Goal: Transaction & Acquisition: Purchase product/service

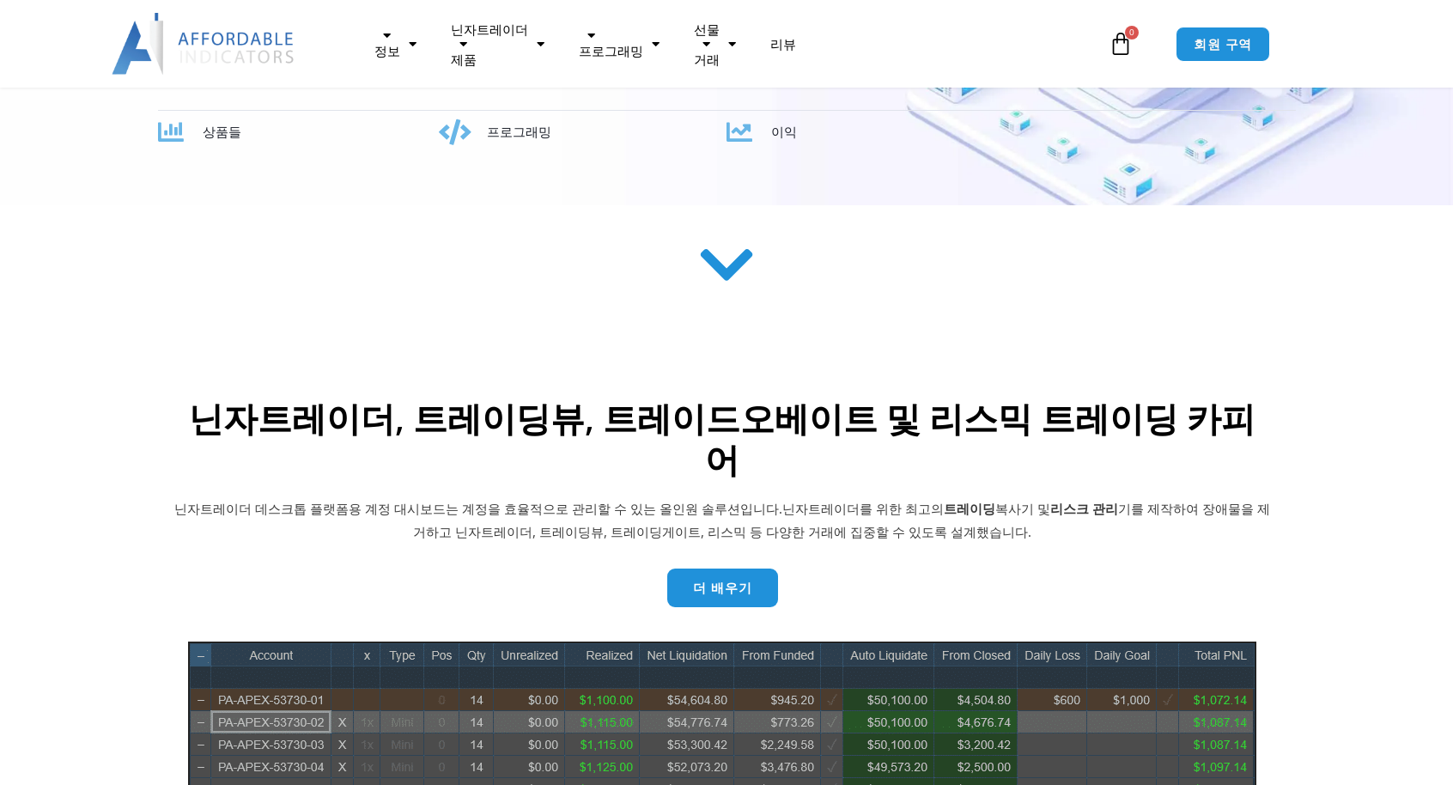
scroll to position [687, 0]
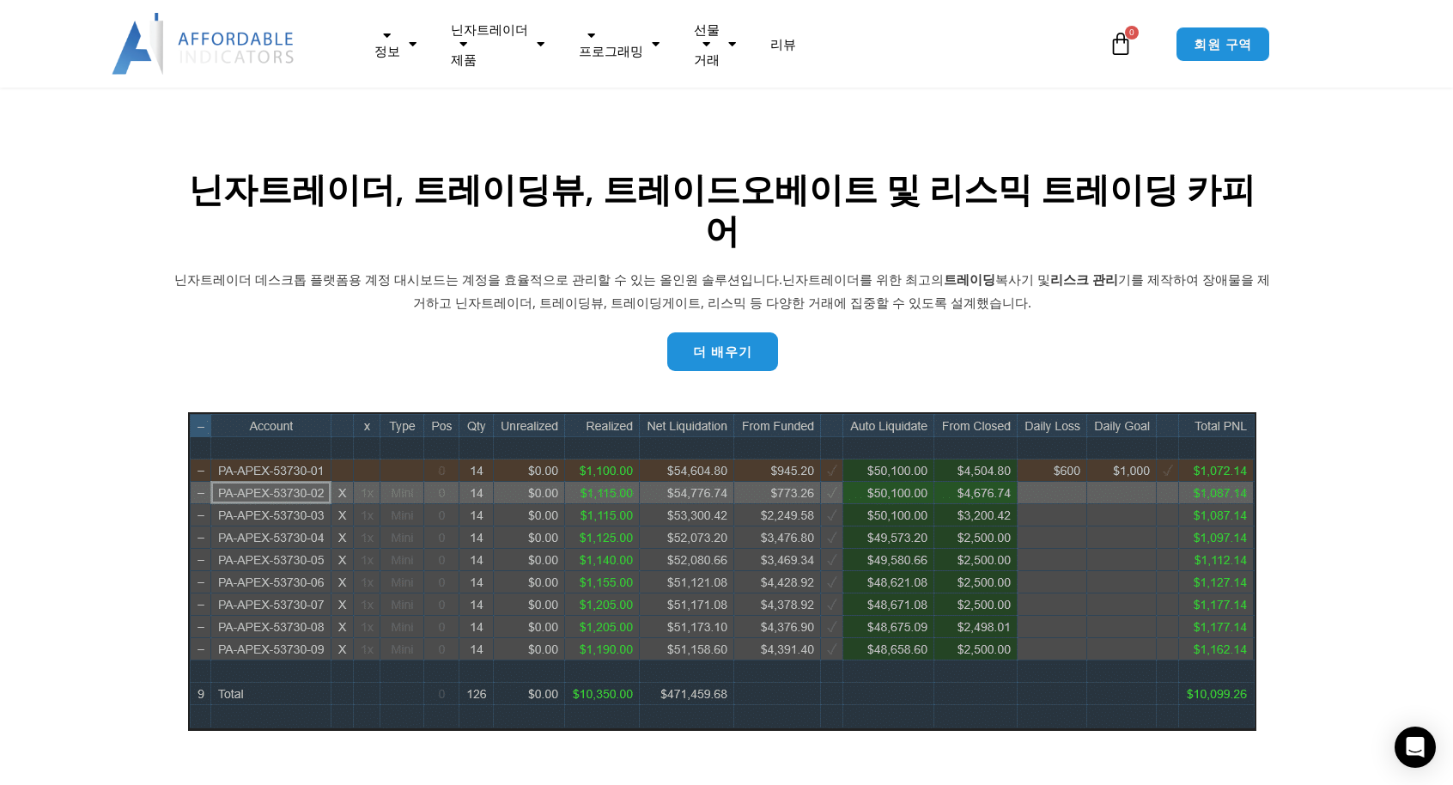
click at [754, 332] on link "더 배우기" at bounding box center [722, 351] width 111 height 39
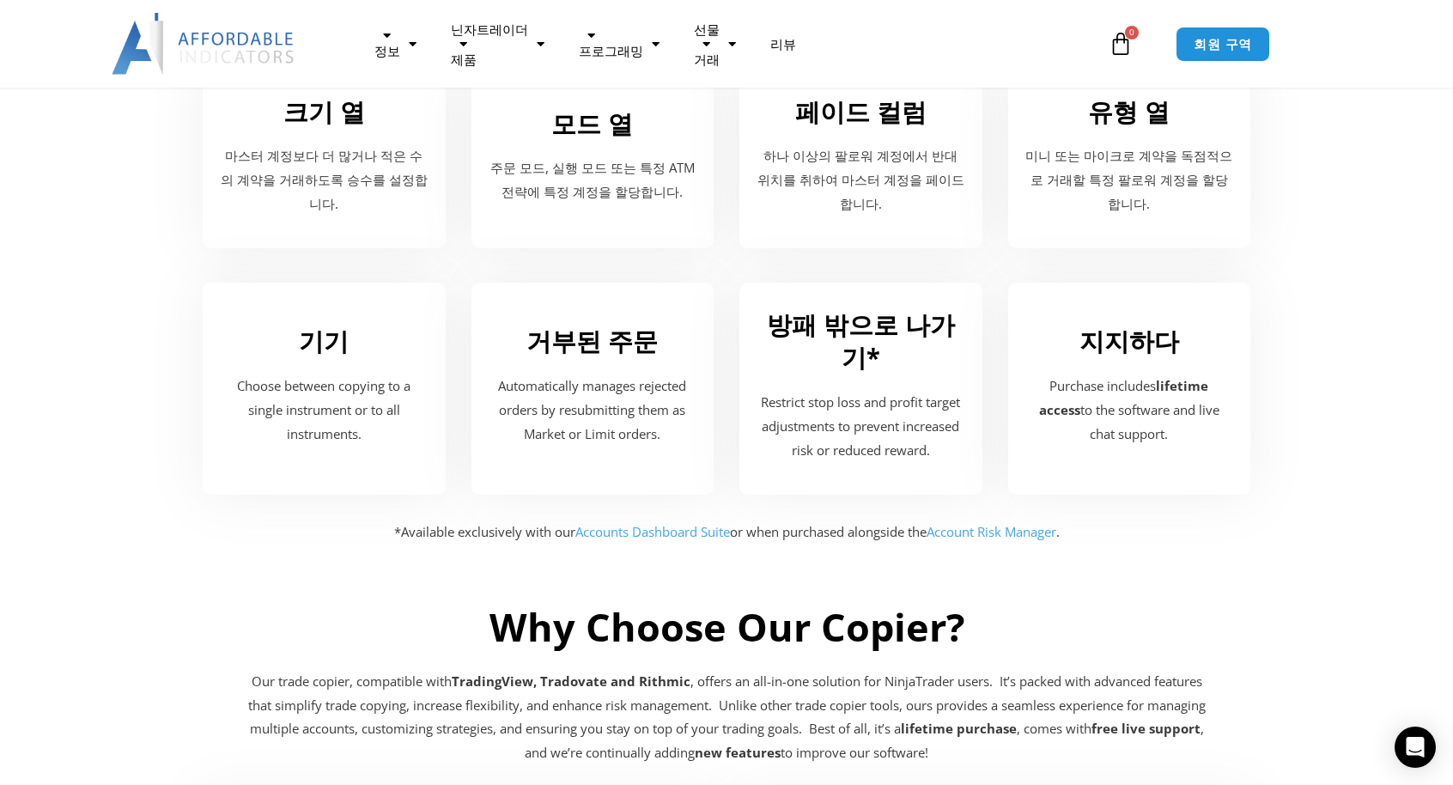
scroll to position [2518, 0]
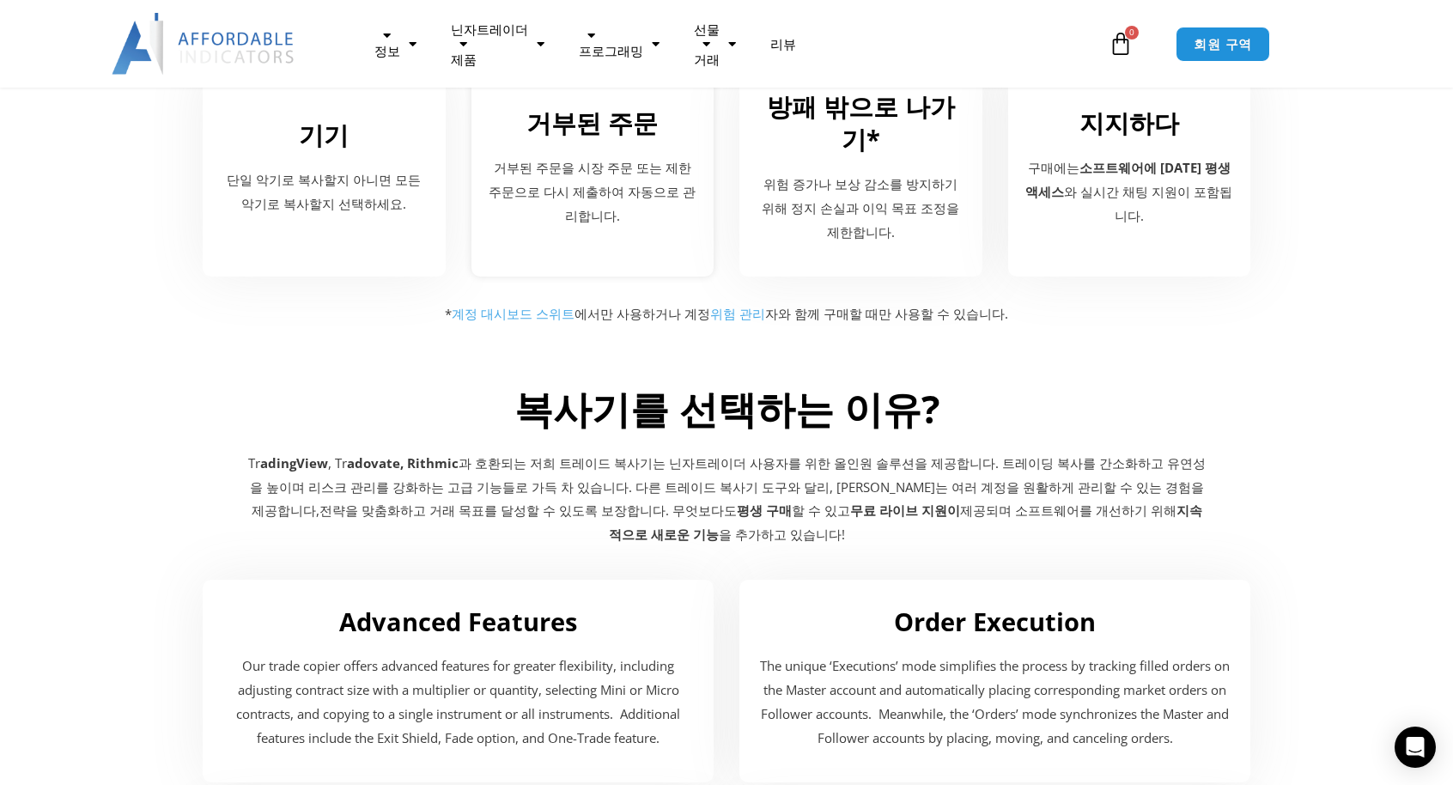
click at [614, 169] on font "거부된 주문을 시장 주문 또는 제한 주문으로 다시 제출하여 자동으로 관리합니다." at bounding box center [591, 191] width 207 height 65
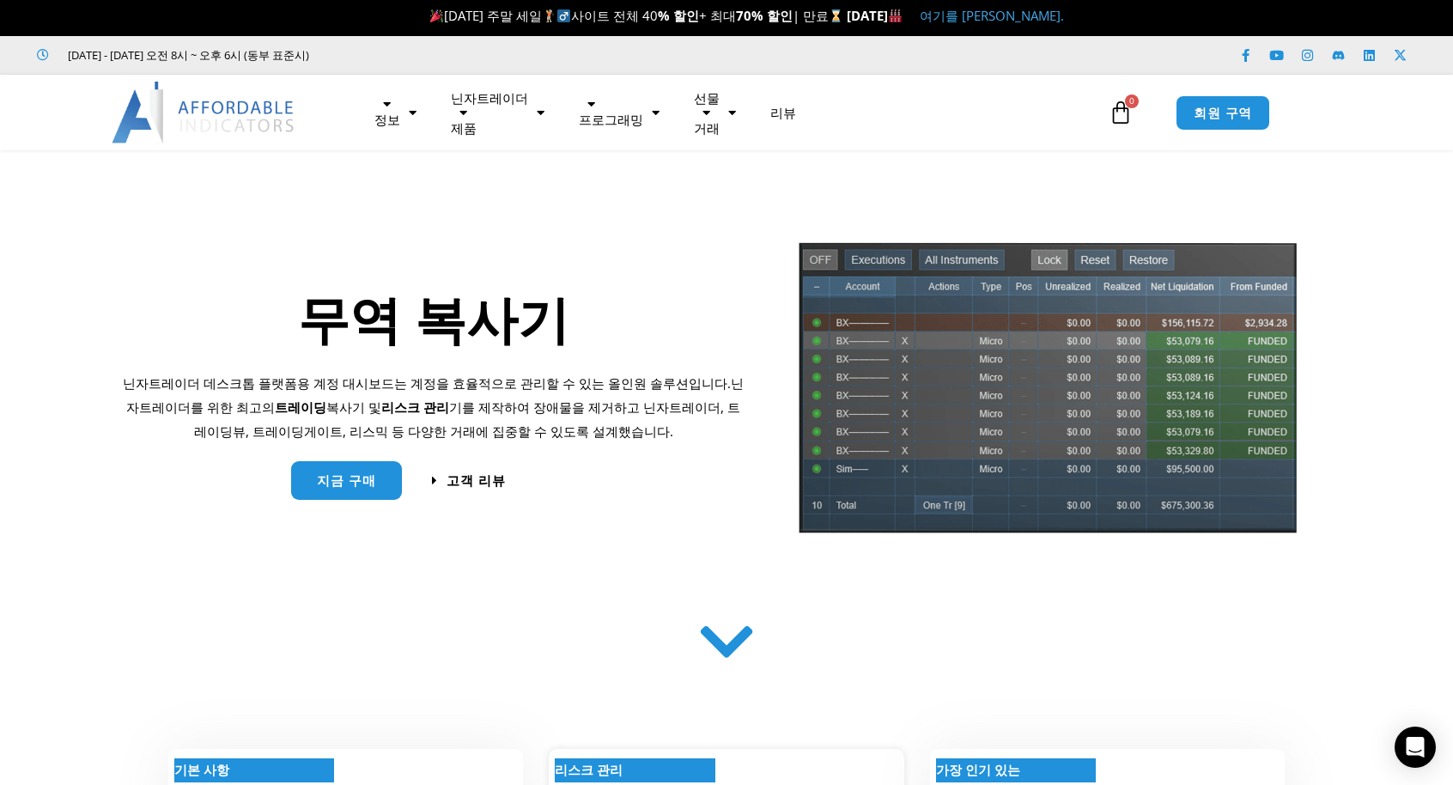
scroll to position [0, 0]
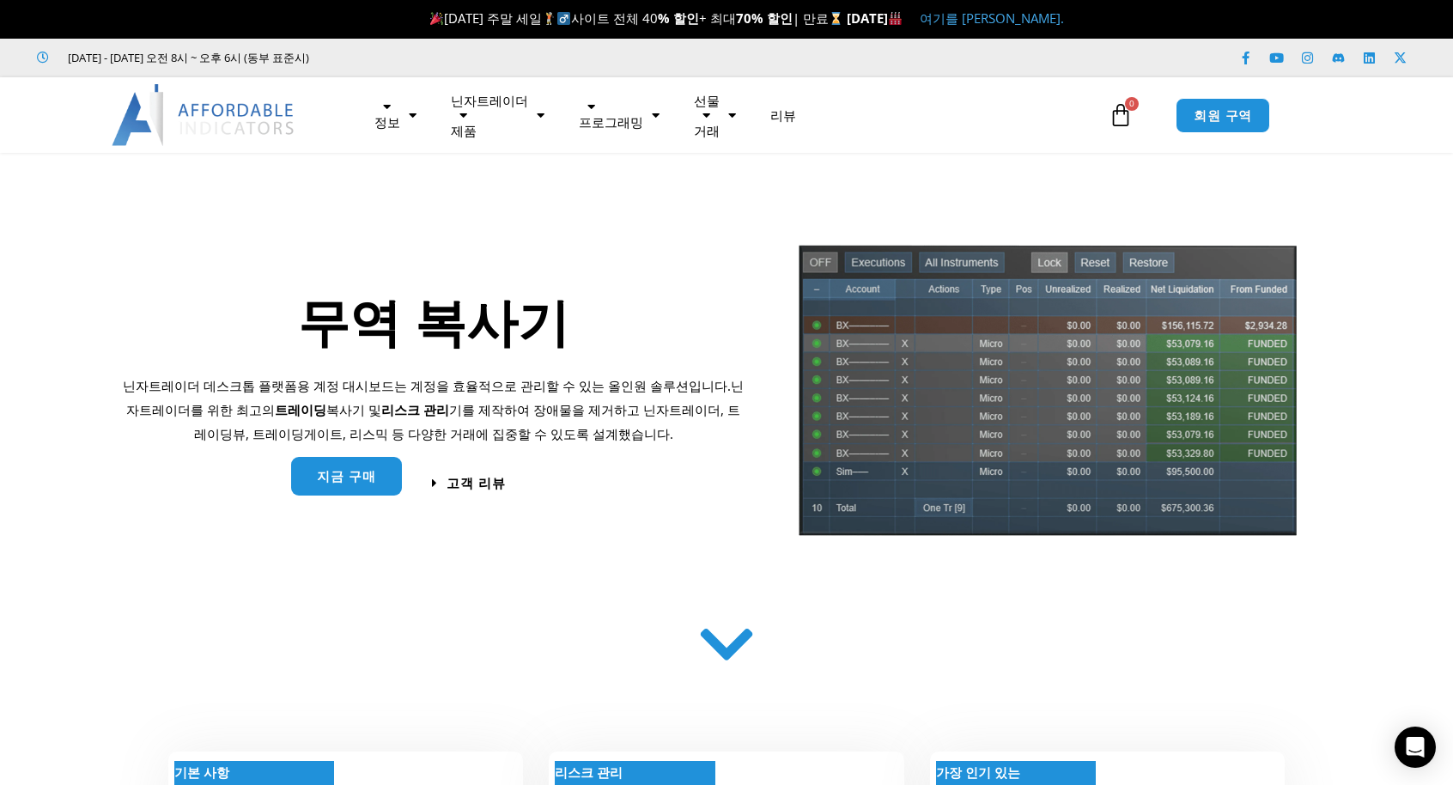
click at [349, 483] on font "지금 구매" at bounding box center [346, 475] width 59 height 17
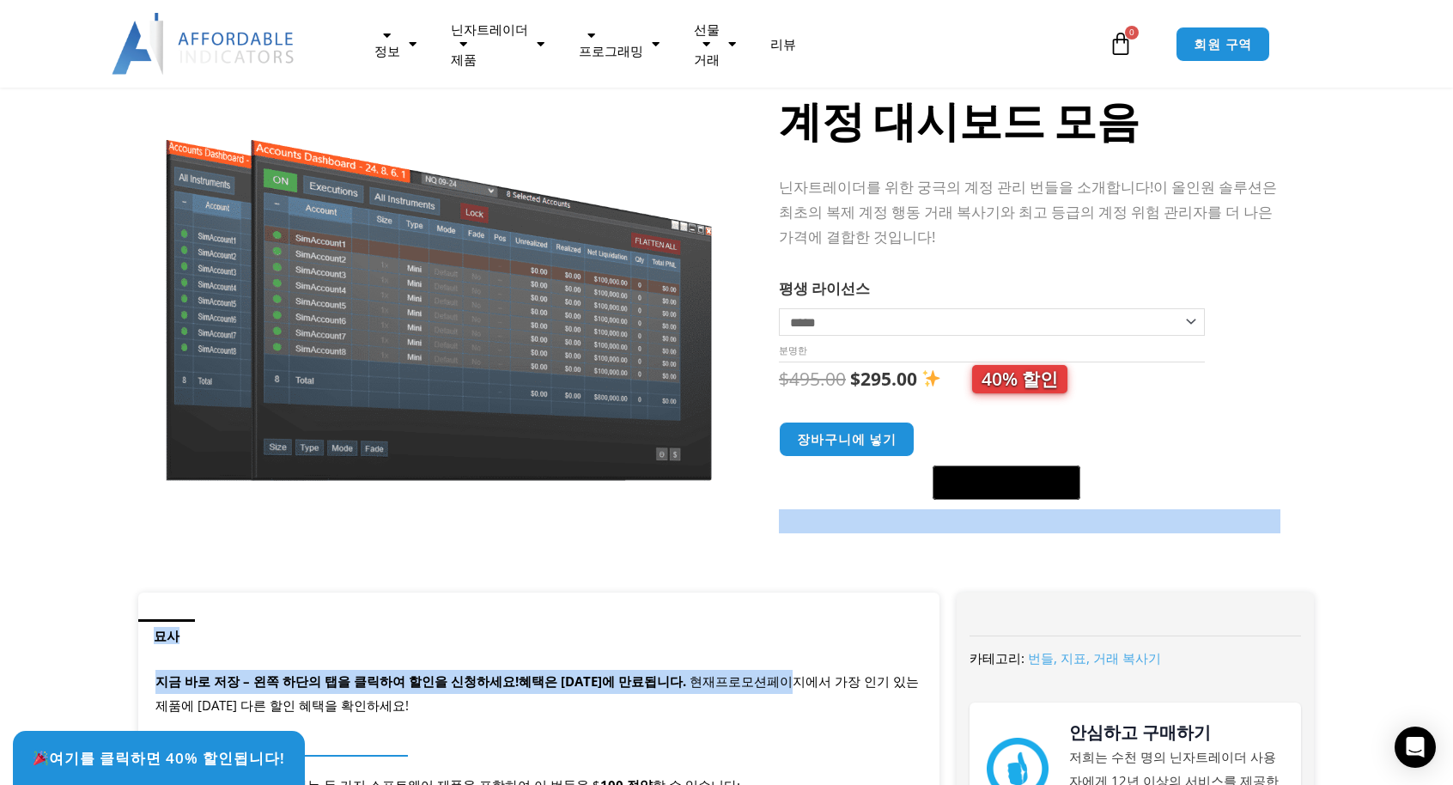
scroll to position [458, 0]
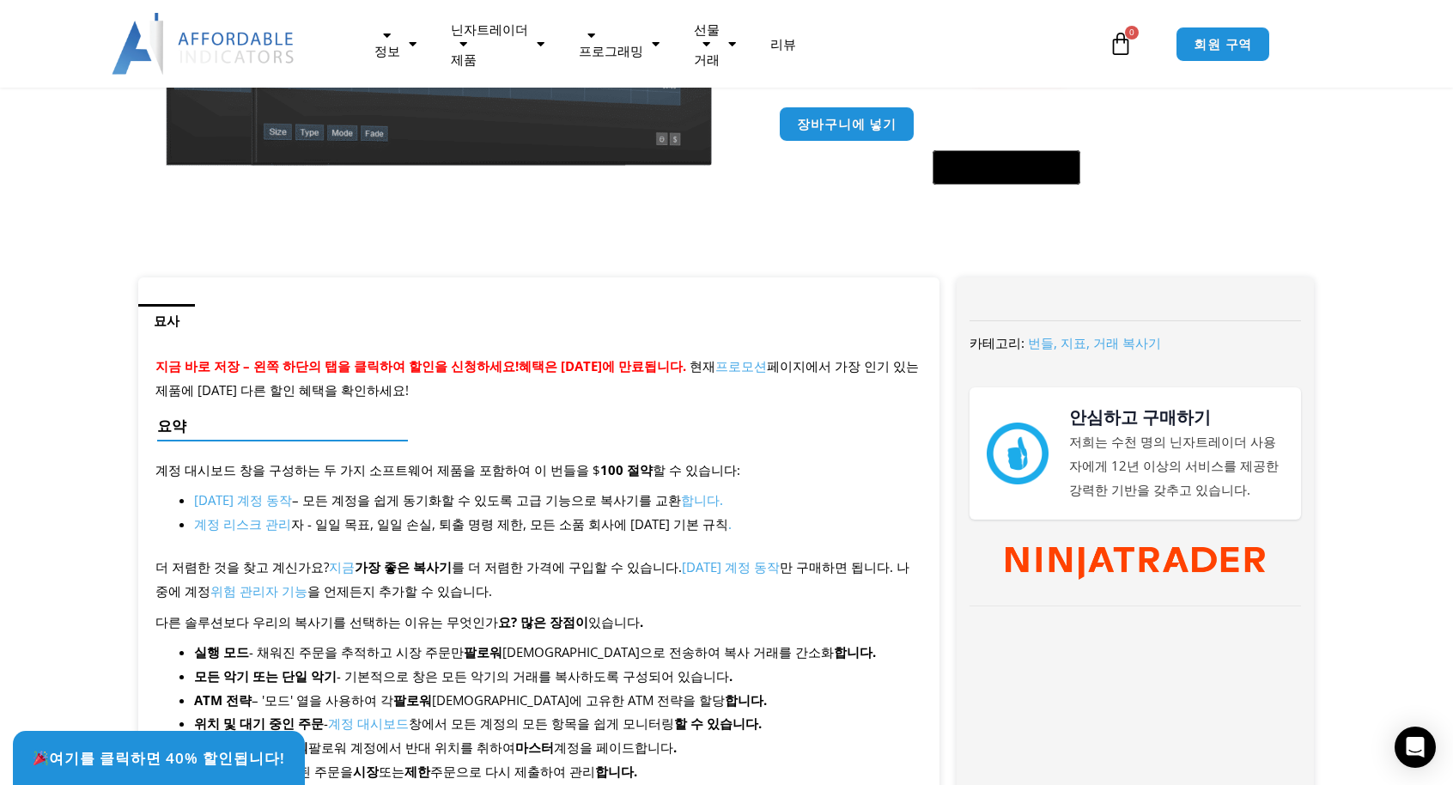
click at [473, 384] on p "지금 바로 저장 – 왼쪽 하단의 탭을 클릭하여 할인을 신청하세요! 혜택은 9월 1일 월요일에 만료됩니다. 현재 프로모션 페이지에서 가장 인기 …" at bounding box center [538, 379] width 767 height 48
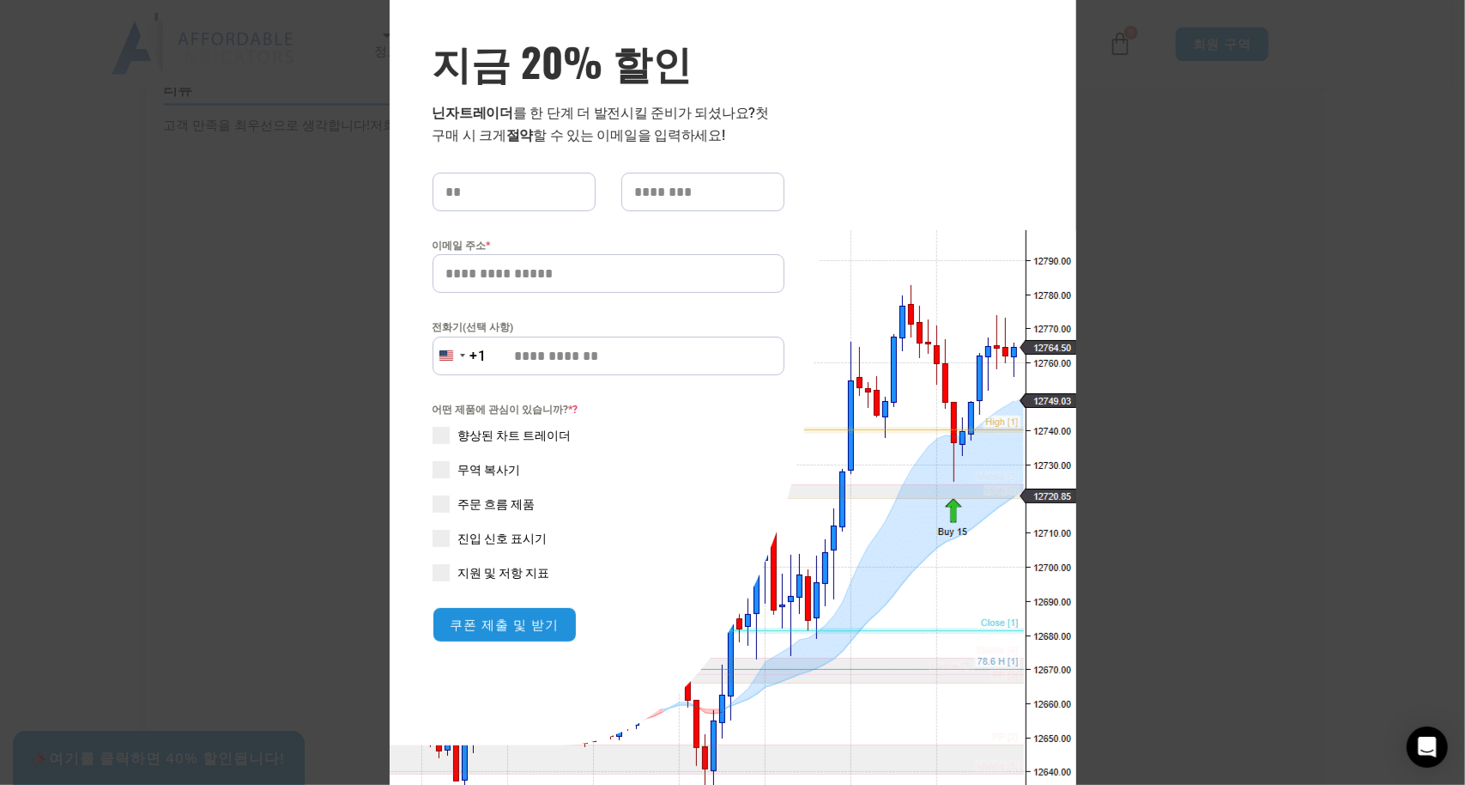
scroll to position [0, 0]
